Goal: Share content

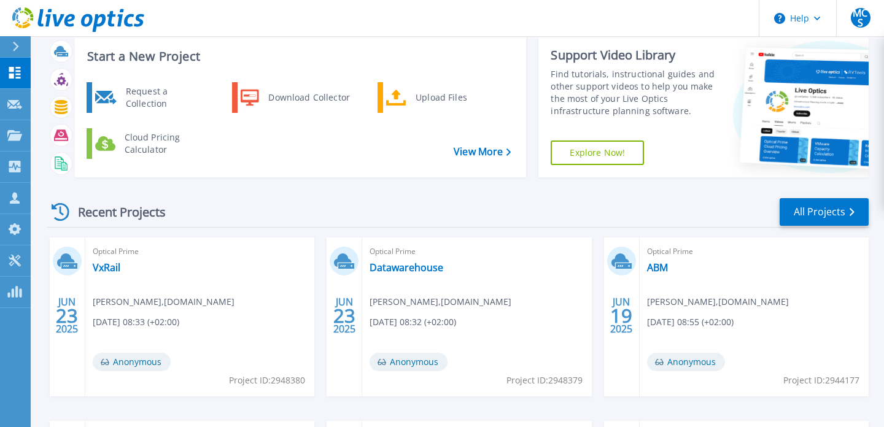
scroll to position [33, 0]
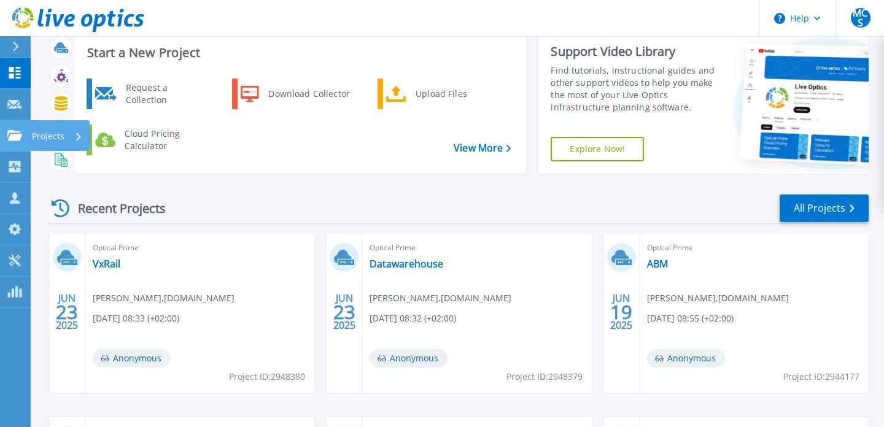
click at [17, 123] on link "Projects Projects" at bounding box center [15, 135] width 31 height 31
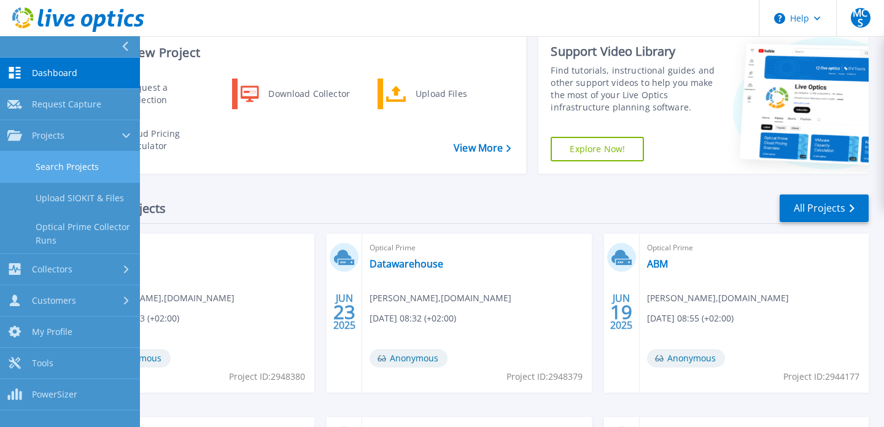
click at [66, 165] on link "Search Projects" at bounding box center [70, 167] width 140 height 31
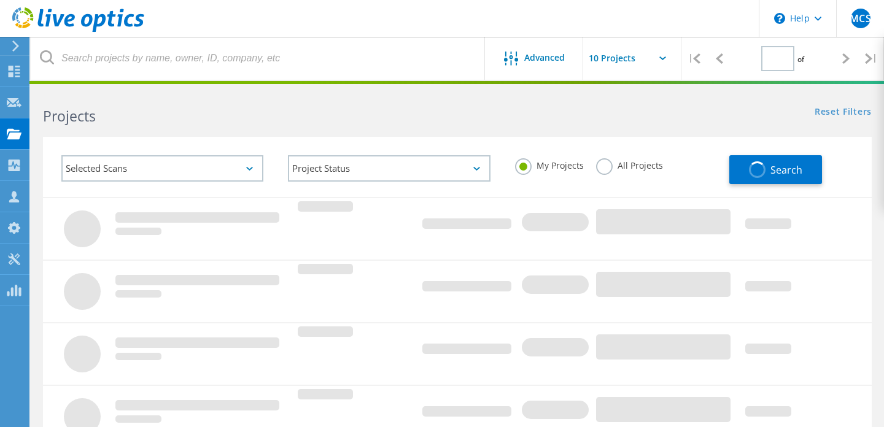
type input "1"
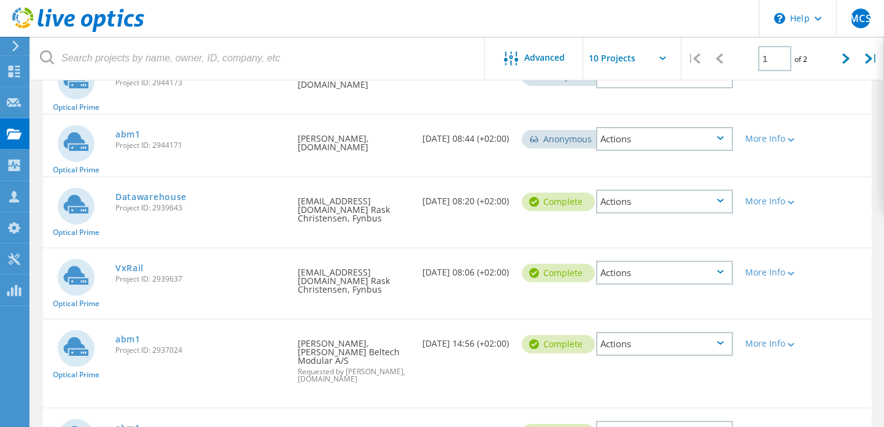
scroll to position [374, 0]
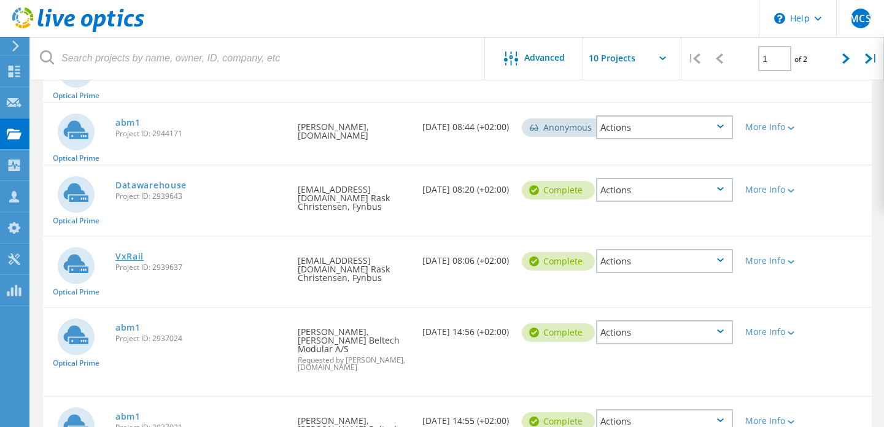
click at [136, 252] on link "VxRail" at bounding box center [129, 256] width 28 height 9
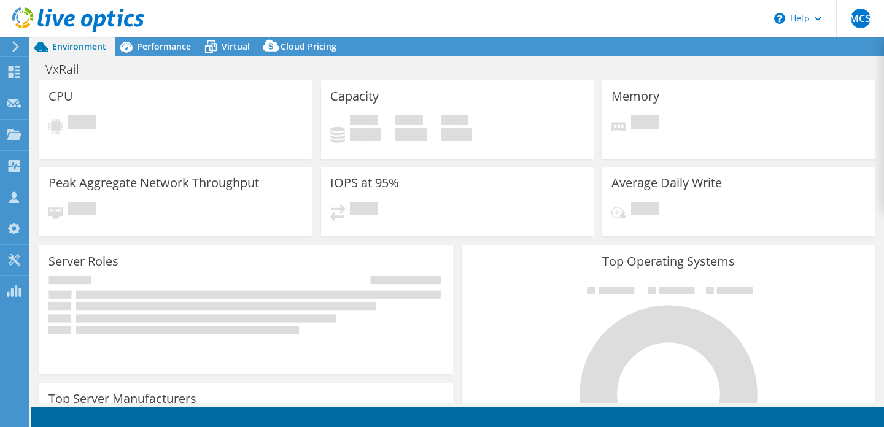
select select "USD"
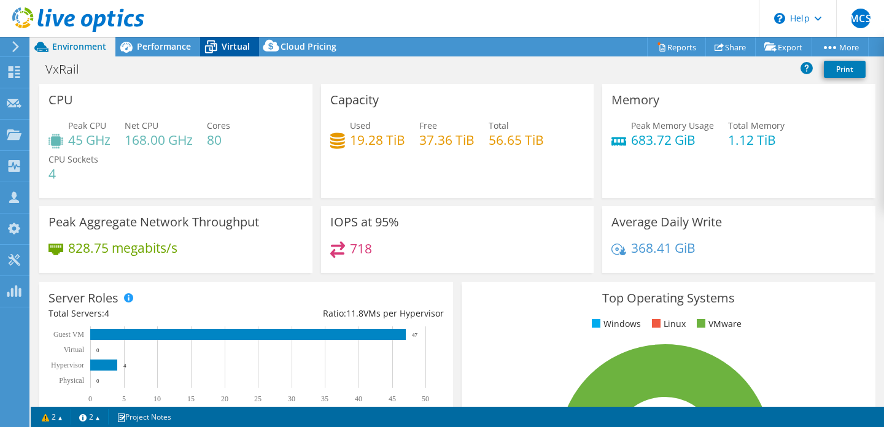
click at [246, 45] on span "Virtual" at bounding box center [236, 47] width 28 height 12
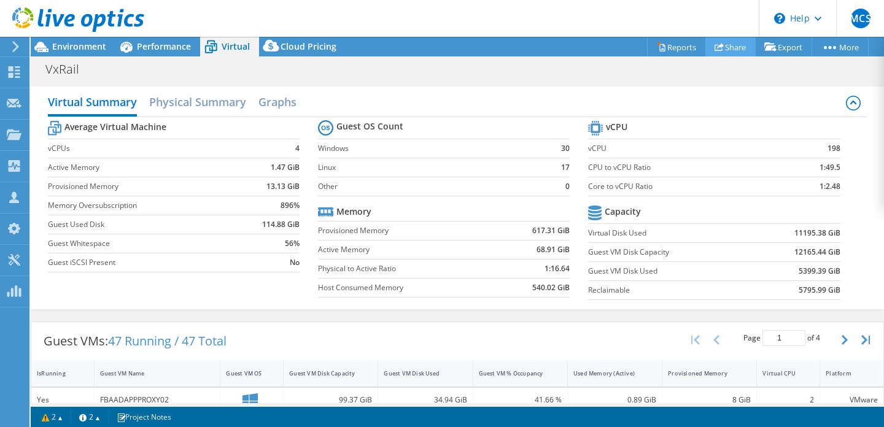
click at [715, 47] on icon at bounding box center [719, 46] width 9 height 9
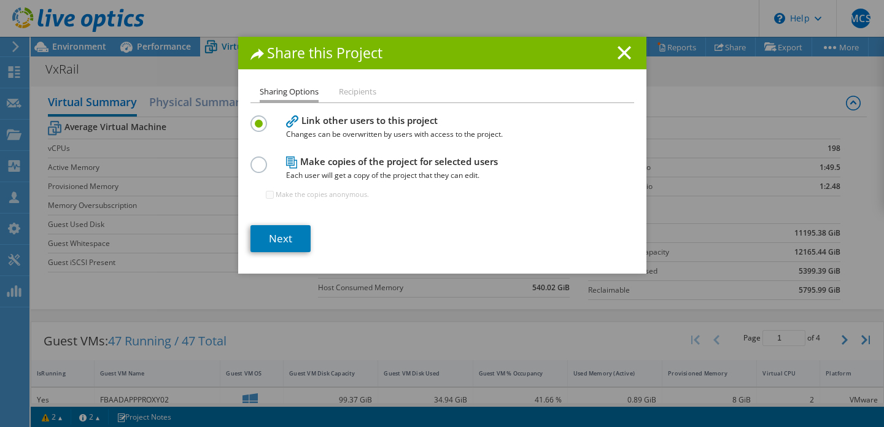
click at [357, 90] on li "Recipients" at bounding box center [357, 92] width 37 height 15
click at [618, 53] on icon at bounding box center [625, 53] width 14 height 14
